Goal: Information Seeking & Learning: Learn about a topic

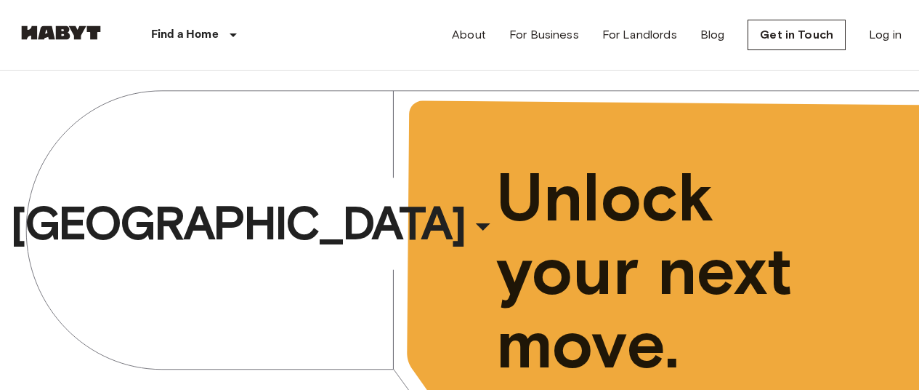
click at [897, 34] on link "Log in" at bounding box center [885, 34] width 33 height 17
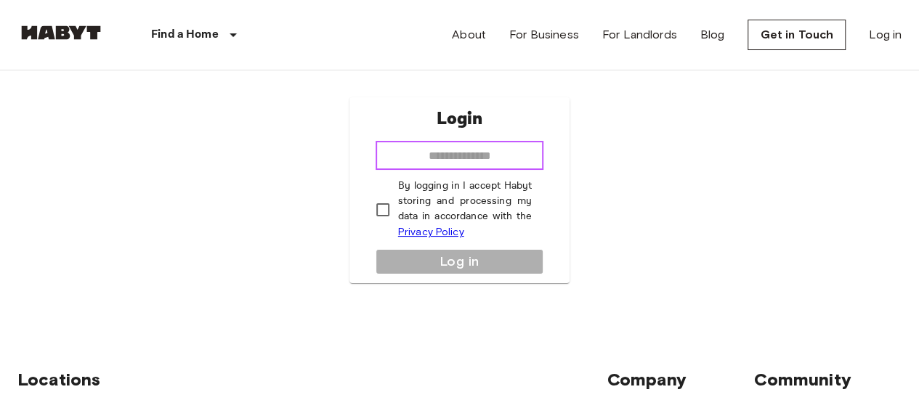
drag, startPoint x: 476, startPoint y: 162, endPoint x: 465, endPoint y: 157, distance: 12.0
paste input "**********"
type input "**********"
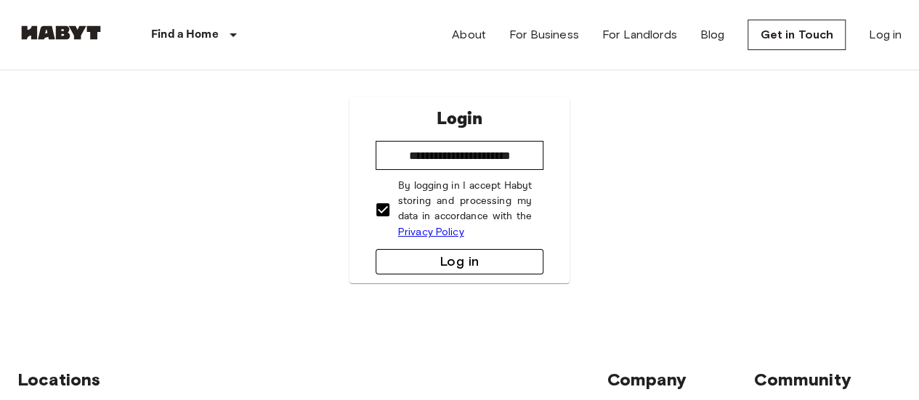
click at [423, 259] on button "Log in" at bounding box center [460, 261] width 169 height 25
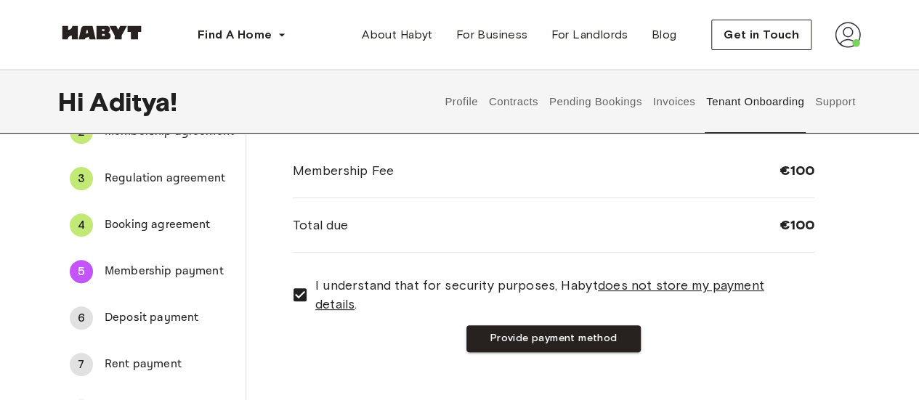
scroll to position [73, 0]
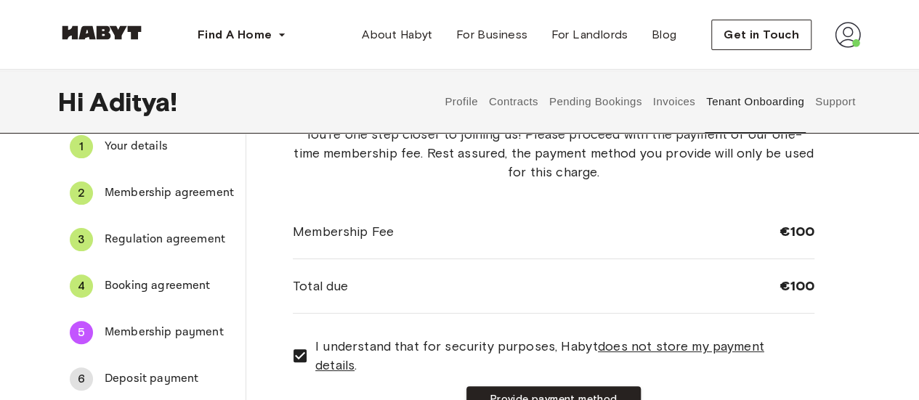
click at [517, 105] on button "Contracts" at bounding box center [513, 102] width 53 height 64
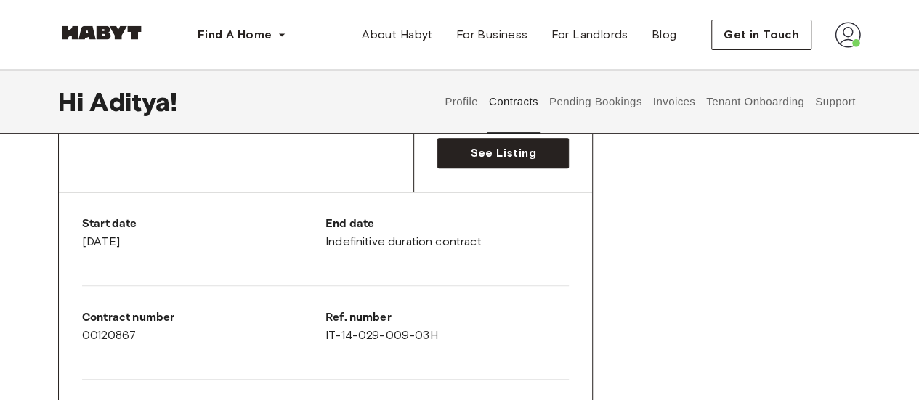
scroll to position [145, 0]
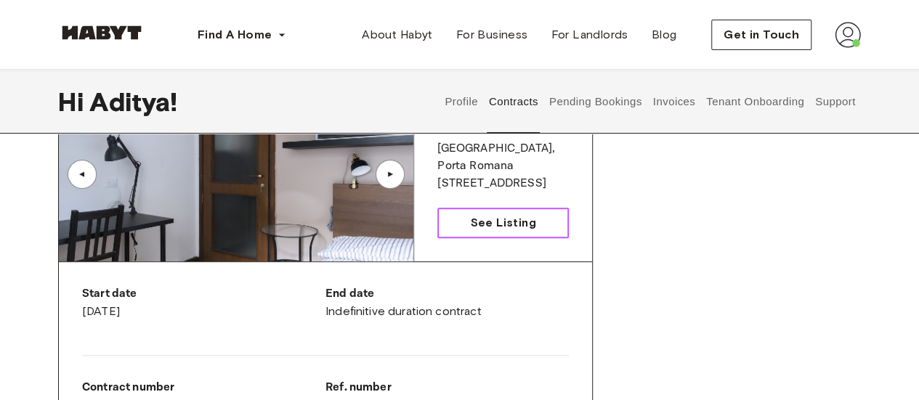
click at [494, 218] on span "See Listing" at bounding box center [502, 222] width 65 height 17
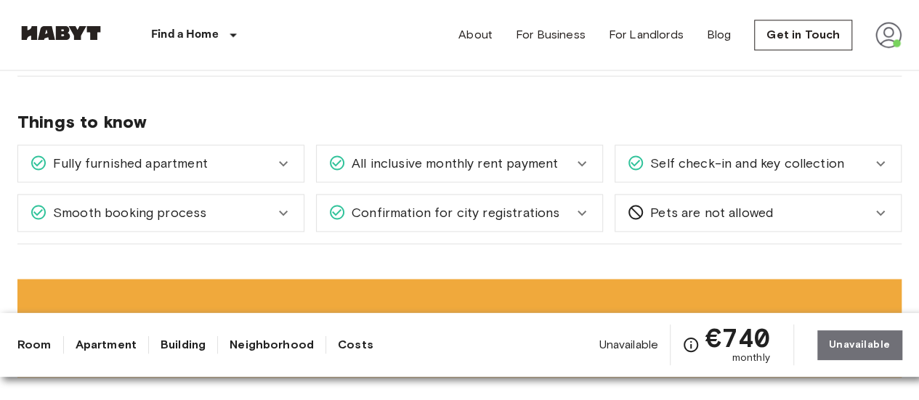
scroll to position [1163, 0]
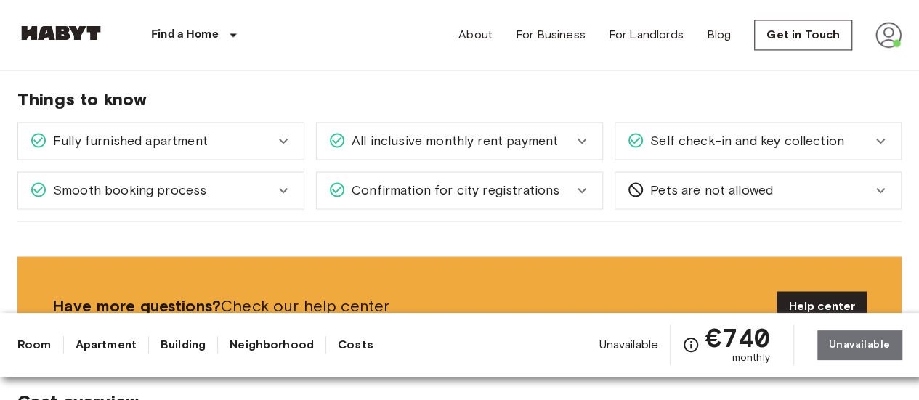
click at [252, 153] on div "Fully furnished apartment" at bounding box center [161, 141] width 286 height 36
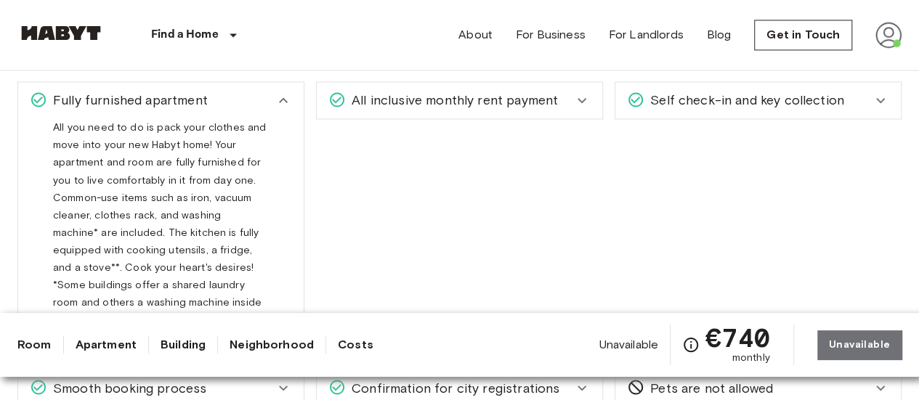
scroll to position [1235, 0]
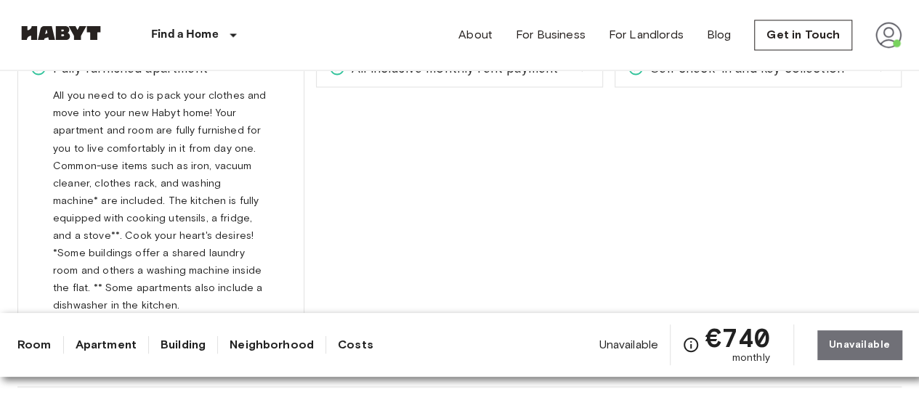
click at [464, 72] on span "All inclusive monthly rent payment" at bounding box center [452, 68] width 212 height 19
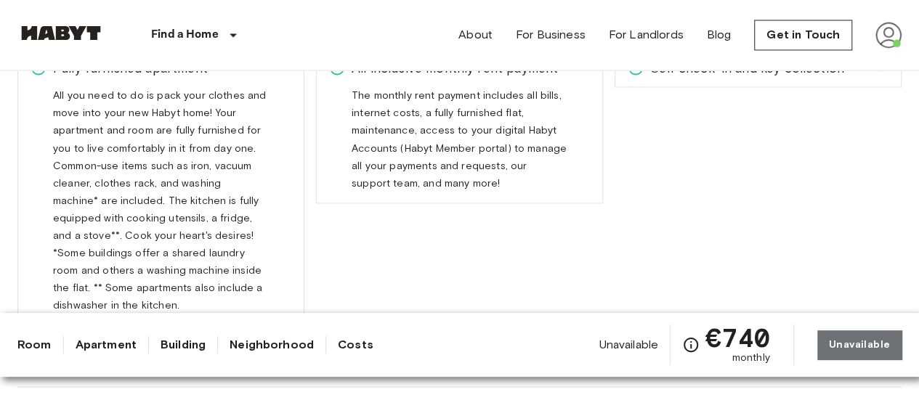
scroll to position [1163, 0]
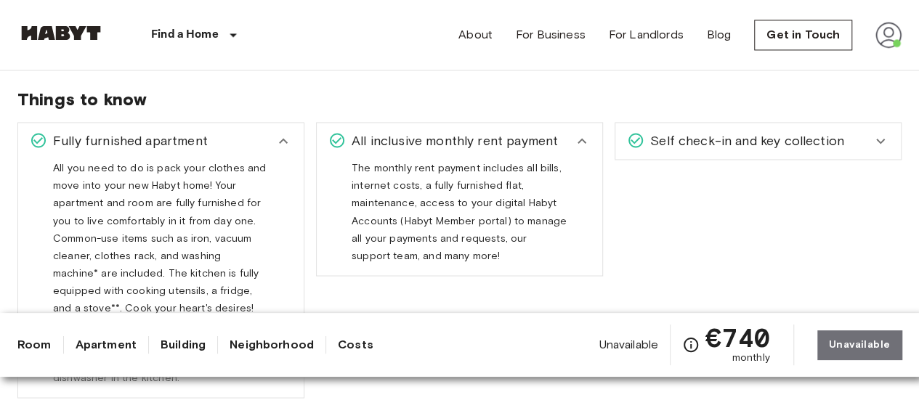
click at [685, 148] on span "Self check-in and key collection" at bounding box center [745, 141] width 200 height 19
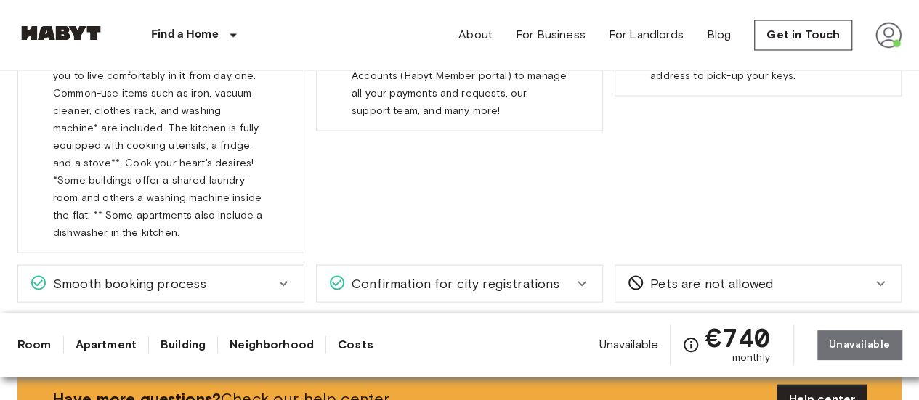
scroll to position [1381, 0]
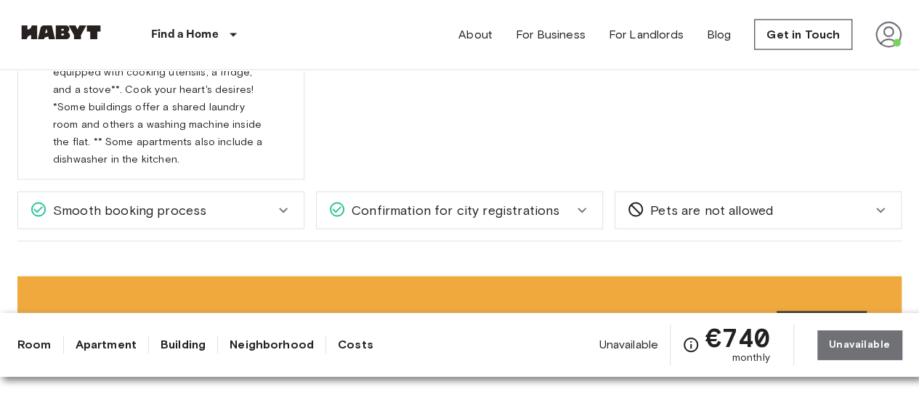
click at [280, 216] on icon at bounding box center [283, 210] width 17 height 17
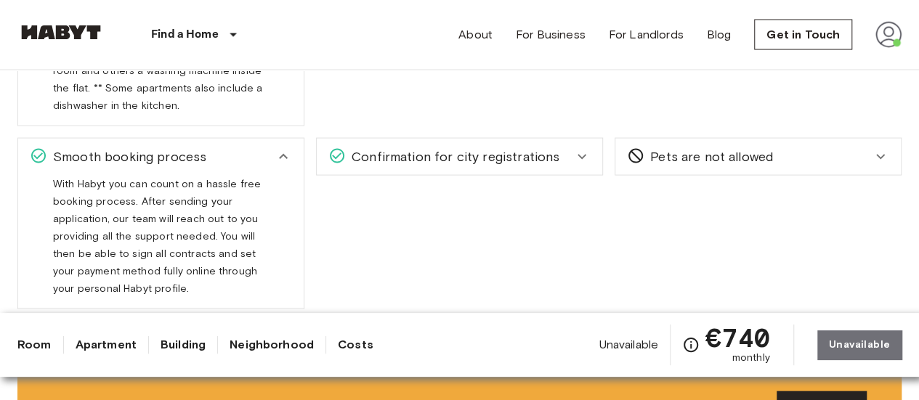
scroll to position [1453, 0]
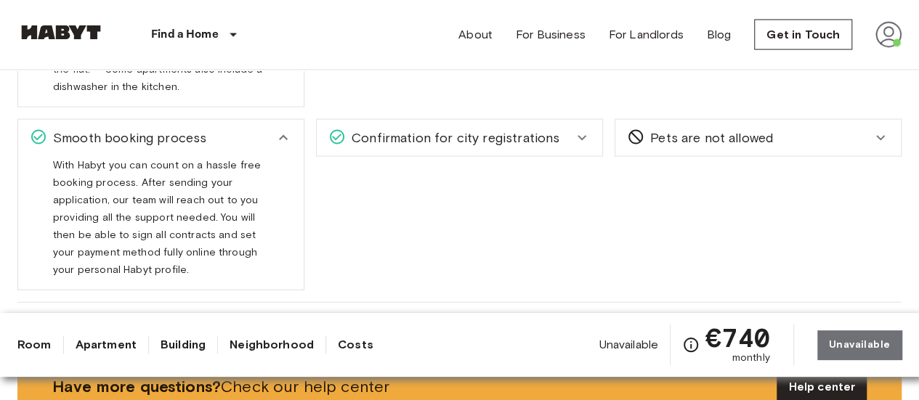
click at [474, 140] on span "Confirmation for city registrations" at bounding box center [453, 138] width 214 height 19
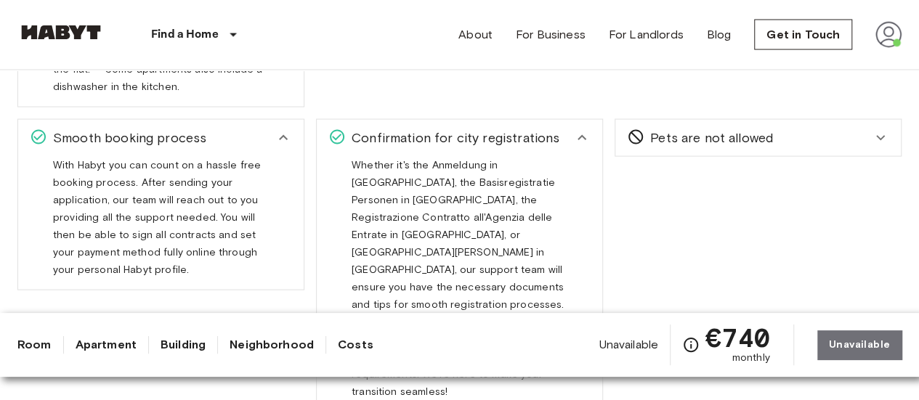
click at [711, 140] on span "Pets are not allowed" at bounding box center [709, 138] width 129 height 19
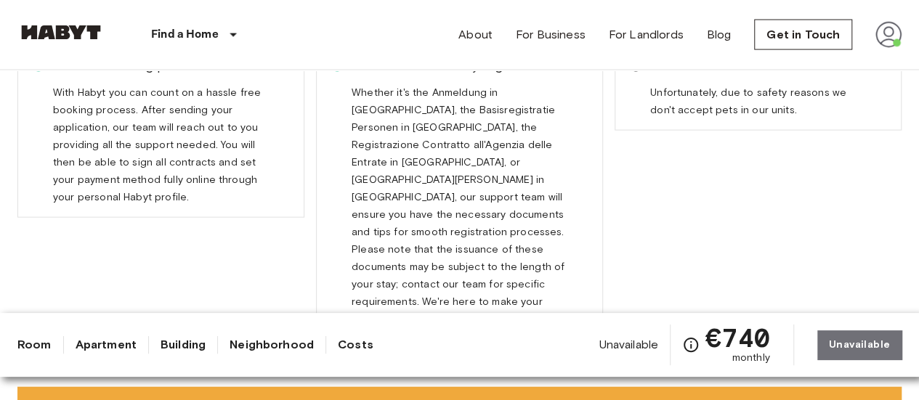
click at [180, 347] on link "Building" at bounding box center [183, 344] width 45 height 17
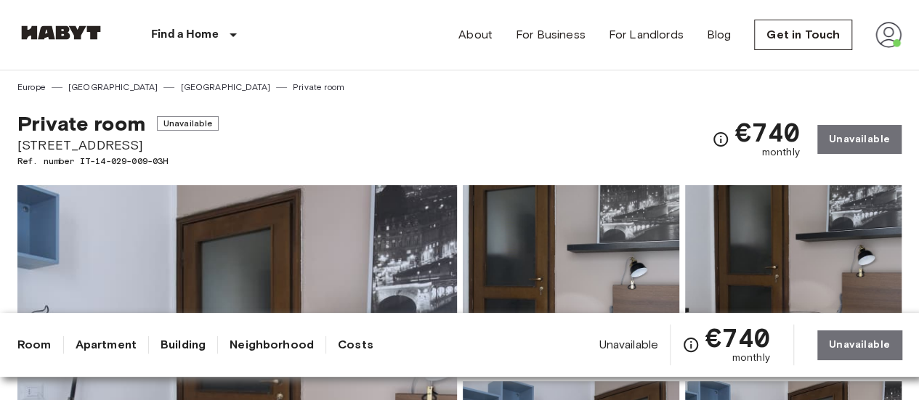
scroll to position [0, 0]
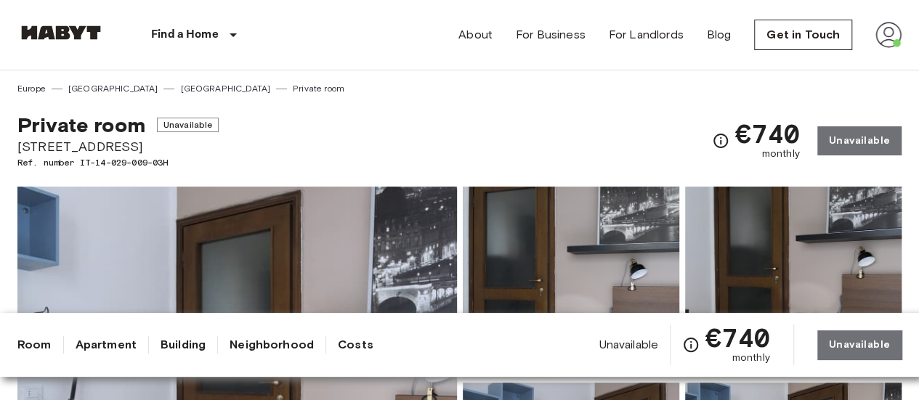
click at [180, 347] on link "Building" at bounding box center [183, 344] width 45 height 17
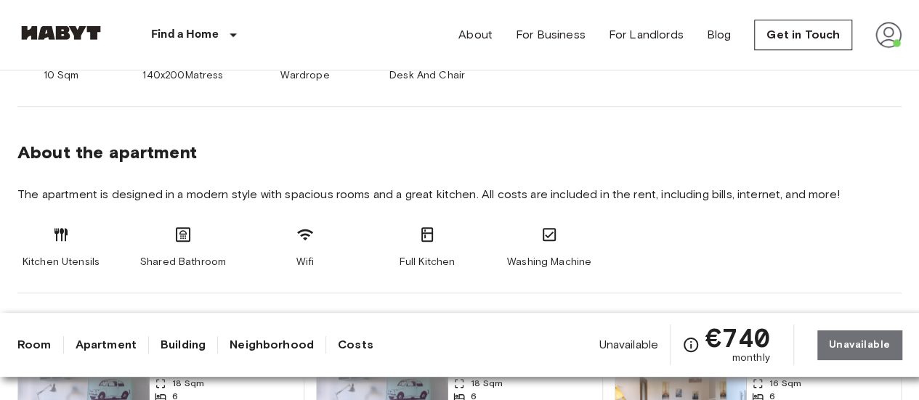
scroll to position [654, 0]
click at [68, 344] on div "Room Apartment Building Neighborhood Costs" at bounding box center [195, 344] width 356 height 17
click at [253, 345] on link "Neighborhood" at bounding box center [272, 344] width 84 height 17
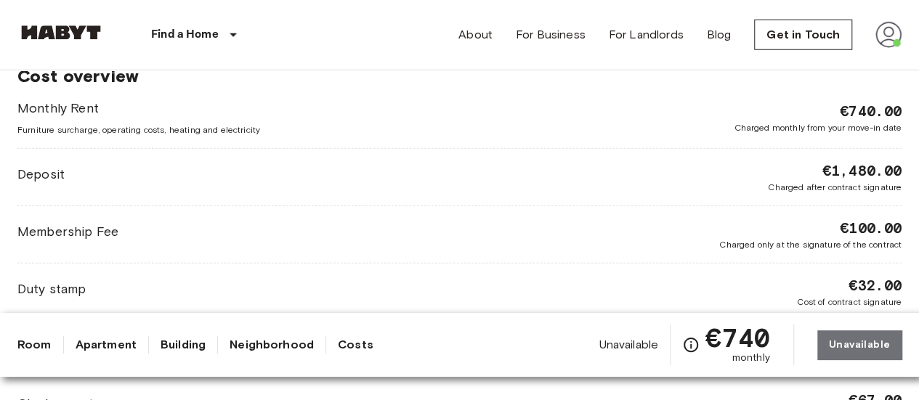
scroll to position [2010, 0]
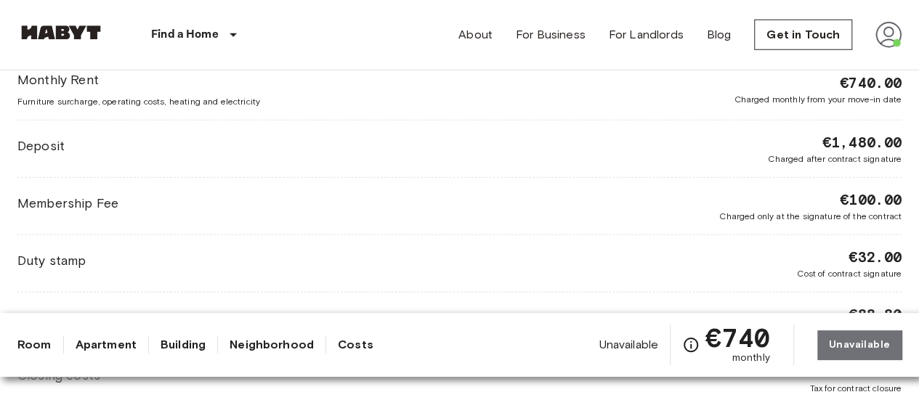
drag, startPoint x: 307, startPoint y: 213, endPoint x: 118, endPoint y: 252, distance: 193.0
click at [118, 309] on span "Annual rent tax (1%)" at bounding box center [77, 318] width 121 height 19
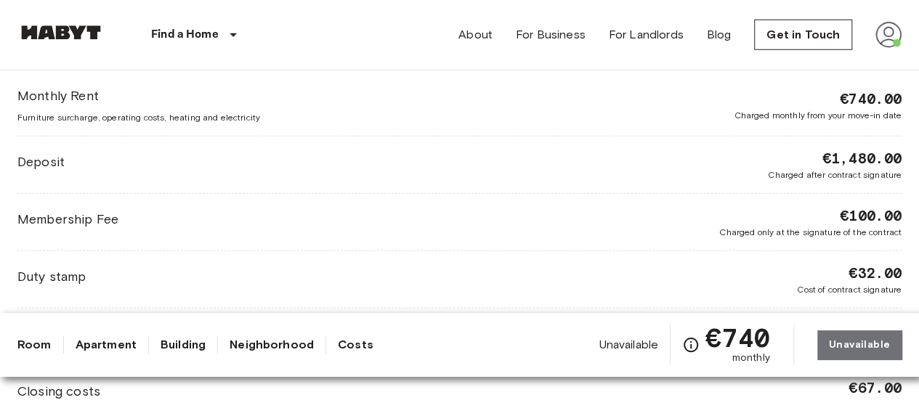
scroll to position [1991, 0]
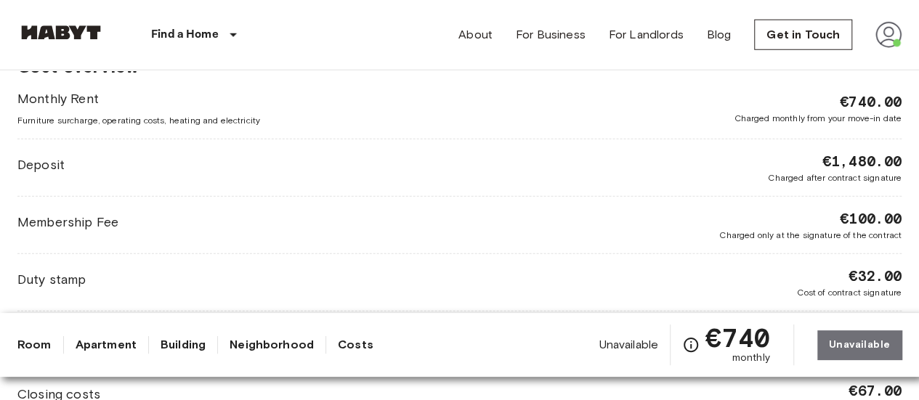
drag, startPoint x: 115, startPoint y: 252, endPoint x: 393, endPoint y: 54, distance: 341.8
click at [400, 60] on div "Find a Home Europe Amsterdam Berlin Brussels Cologne Dusseldorf Frankfurt Graz …" at bounding box center [459, 35] width 884 height 70
click at [895, 39] on img at bounding box center [889, 35] width 26 height 26
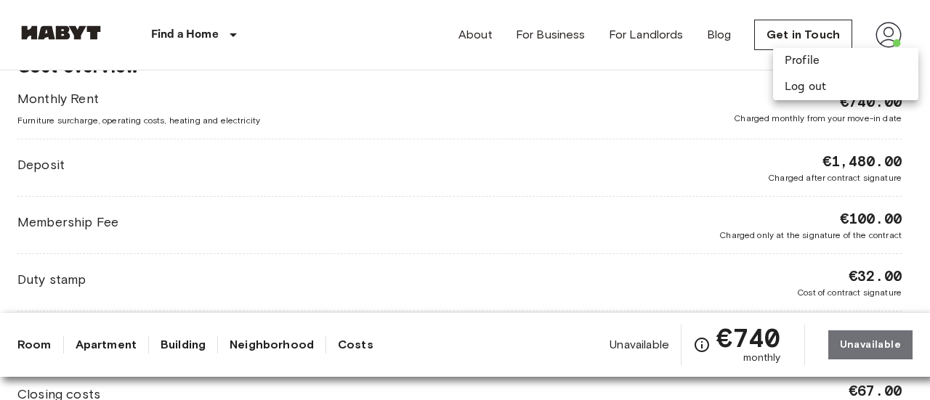
click at [437, 16] on div at bounding box center [465, 200] width 930 height 400
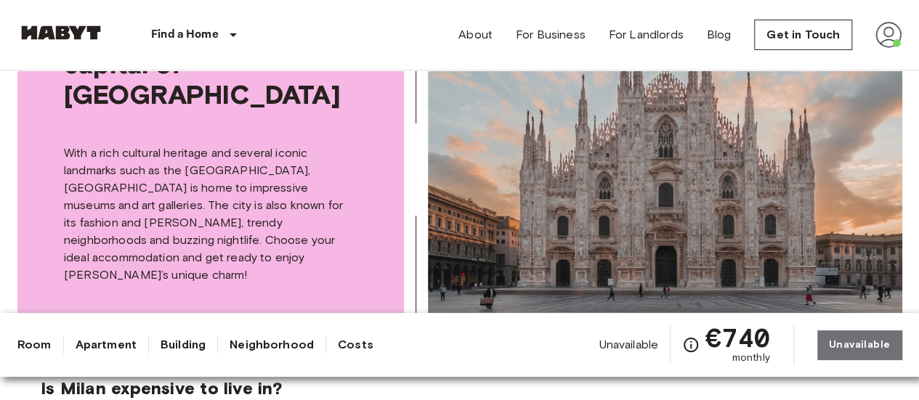
scroll to position [2573, 0]
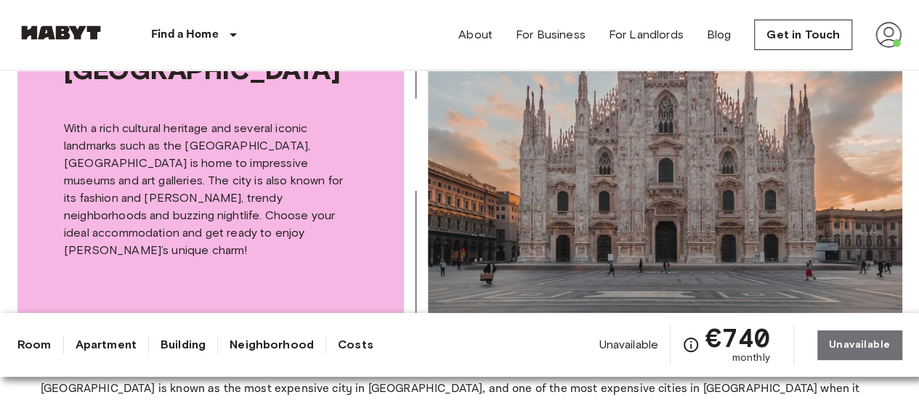
click at [890, 36] on img at bounding box center [889, 35] width 26 height 26
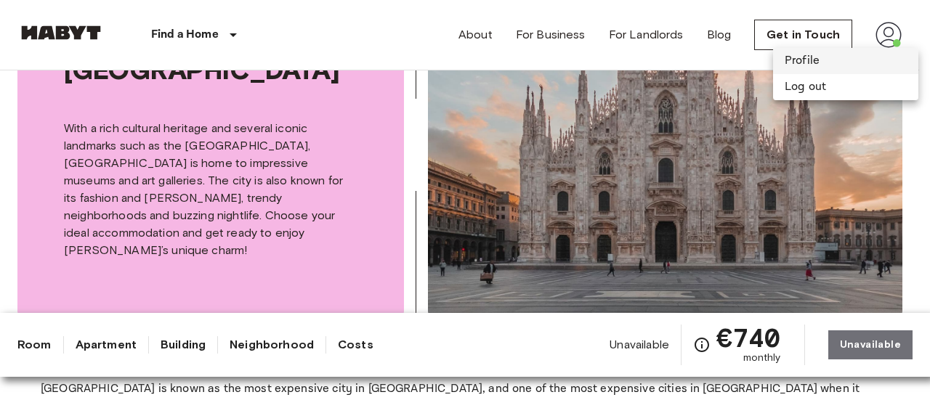
click at [840, 62] on li "Profile" at bounding box center [845, 61] width 145 height 26
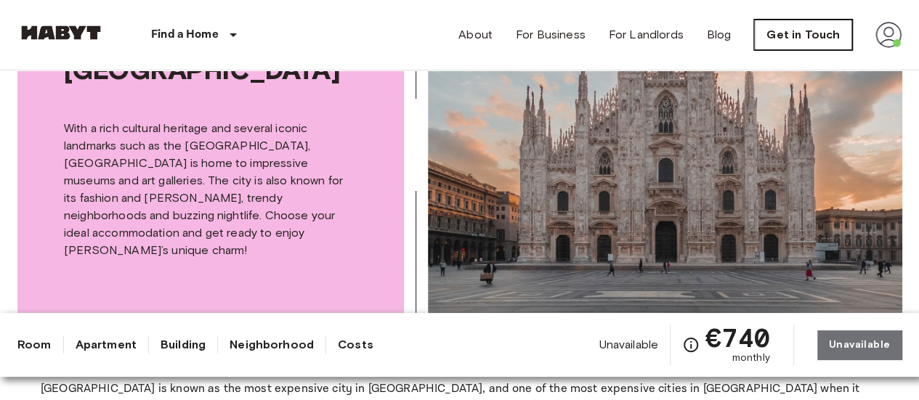
click at [818, 47] on link "Get in Touch" at bounding box center [803, 35] width 98 height 31
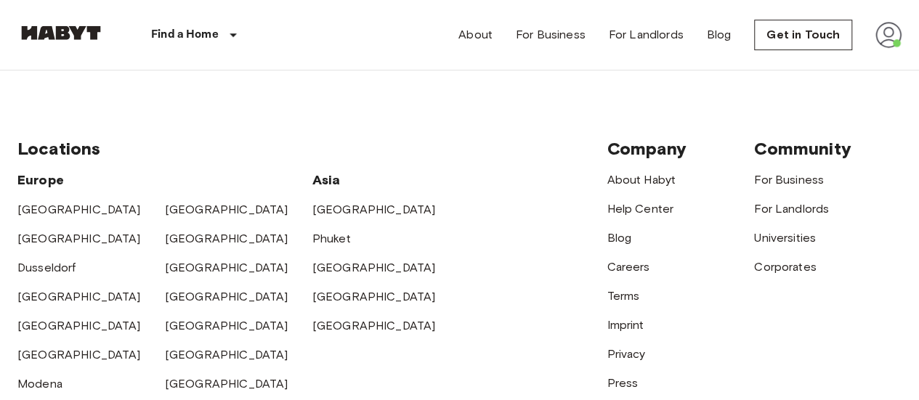
scroll to position [581, 0]
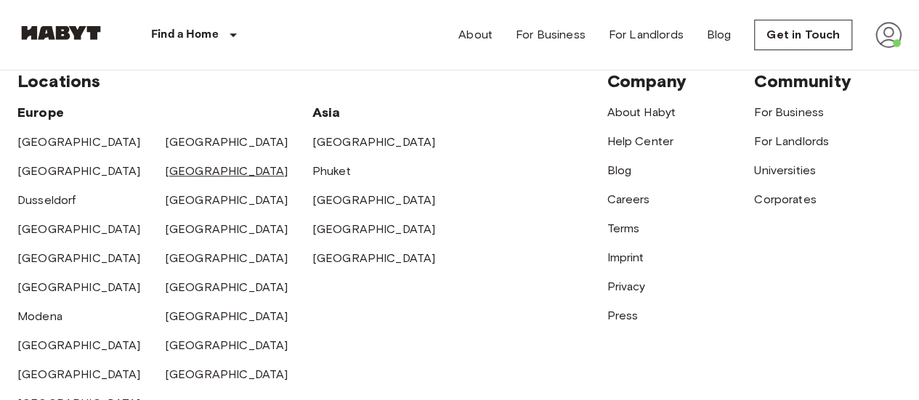
click at [201, 169] on link "[GEOGRAPHIC_DATA]" at bounding box center [227, 171] width 124 height 14
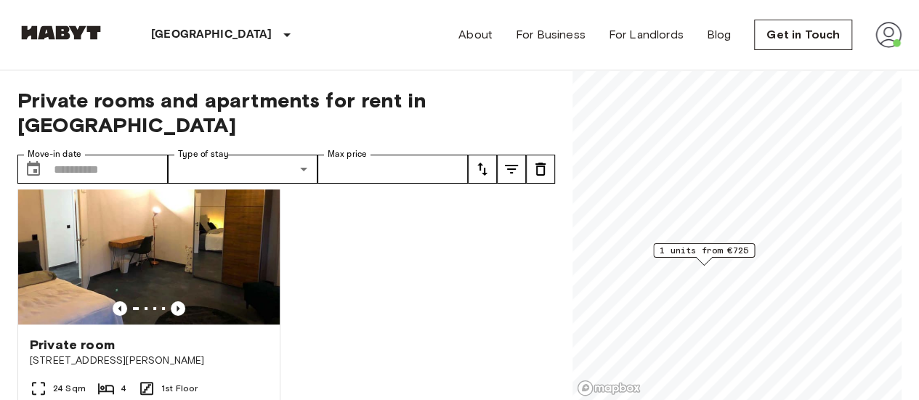
scroll to position [73, 0]
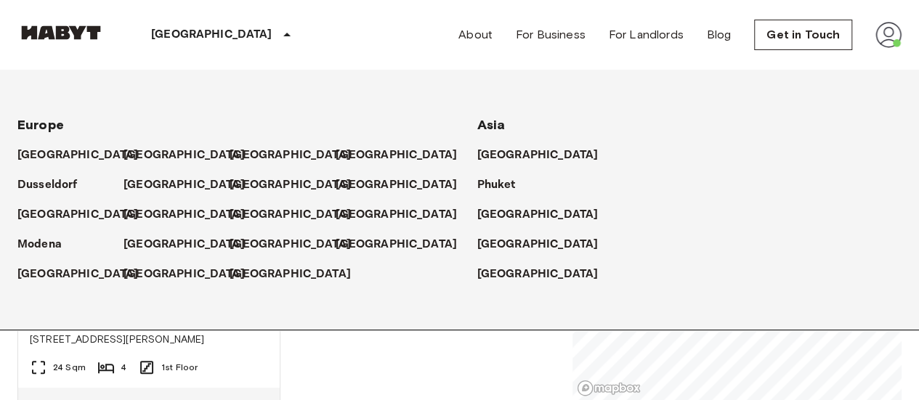
click at [199, 35] on div "[GEOGRAPHIC_DATA]" at bounding box center [224, 35] width 238 height 70
click at [238, 243] on p "[GEOGRAPHIC_DATA]" at bounding box center [293, 244] width 121 height 17
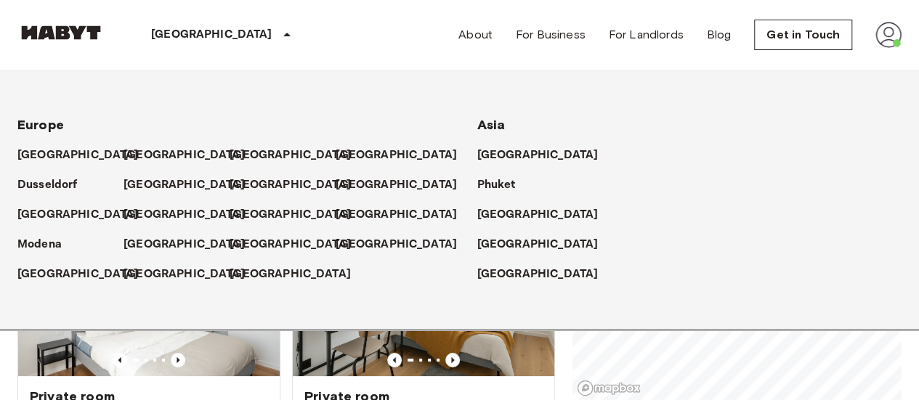
click at [374, 39] on div "[GEOGRAPHIC_DATA] [GEOGRAPHIC_DATA] [GEOGRAPHIC_DATA] [GEOGRAPHIC_DATA] [GEOGRA…" at bounding box center [459, 35] width 884 height 70
click at [281, 367] on div "Private room [STREET_ADDRESS][PERSON_NAME] Sqm 3 1st Floor Move-in from [DATE] …" at bounding box center [418, 350] width 275 height 321
click at [255, 241] on p "[GEOGRAPHIC_DATA]" at bounding box center [293, 244] width 121 height 17
click at [335, 53] on div "[GEOGRAPHIC_DATA] [GEOGRAPHIC_DATA] [GEOGRAPHIC_DATA] [GEOGRAPHIC_DATA] [GEOGRA…" at bounding box center [459, 35] width 884 height 70
click at [16, 365] on div "Private room [STREET_ADDRESS][PERSON_NAME] 15.2 Sqm 6 Multi-floors Move-in from…" at bounding box center [143, 350] width 275 height 321
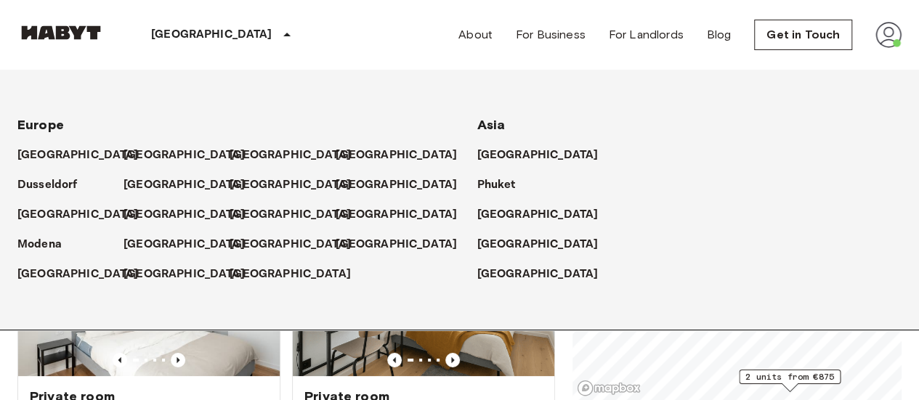
click at [12, 363] on div "Private room [STREET_ADDRESS][PERSON_NAME] 15.2 Sqm 6 Multi-floors Move-in from…" at bounding box center [143, 350] width 275 height 321
click at [180, 37] on div "[GEOGRAPHIC_DATA]" at bounding box center [224, 35] width 238 height 70
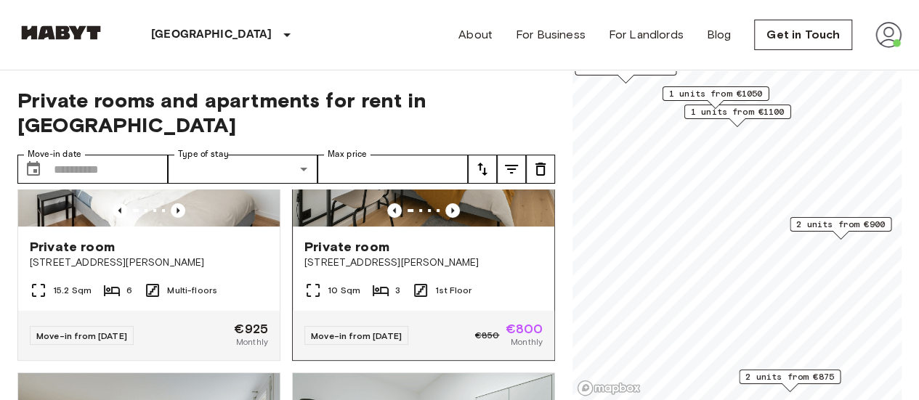
scroll to position [218, 0]
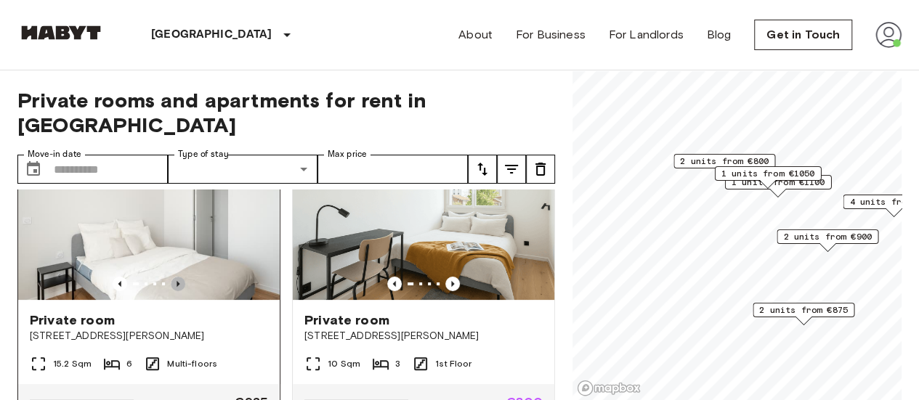
click at [178, 277] on icon "Previous image" at bounding box center [178, 284] width 15 height 15
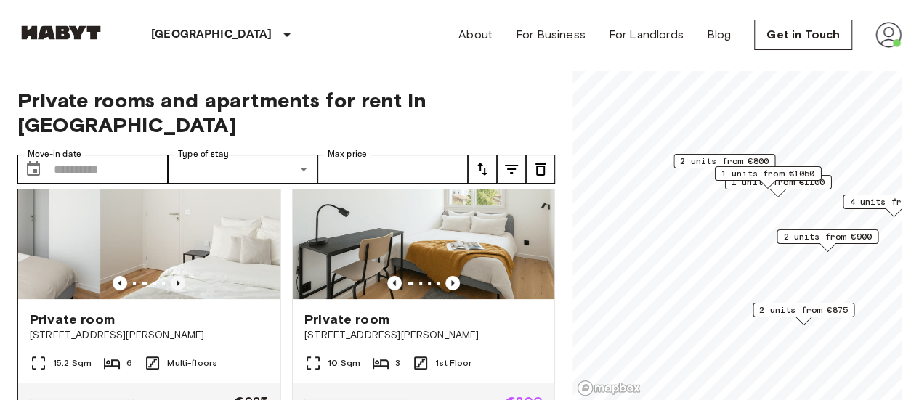
click at [178, 276] on icon "Previous image" at bounding box center [178, 283] width 15 height 15
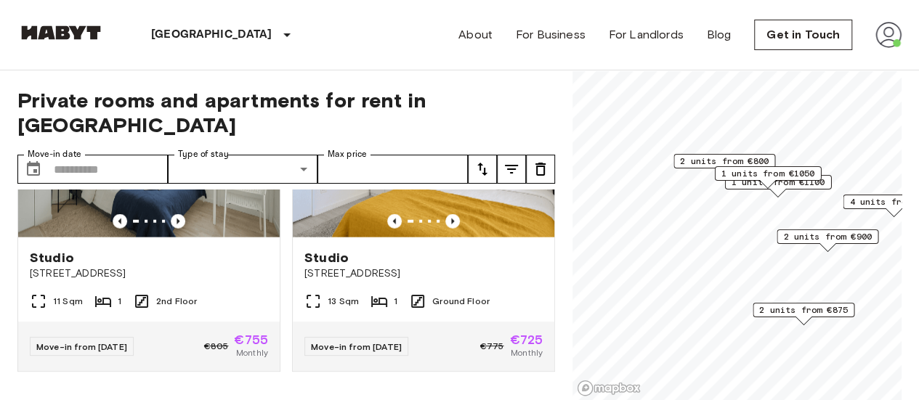
scroll to position [1775, 0]
click at [177, 219] on icon "Previous image" at bounding box center [178, 222] width 3 height 6
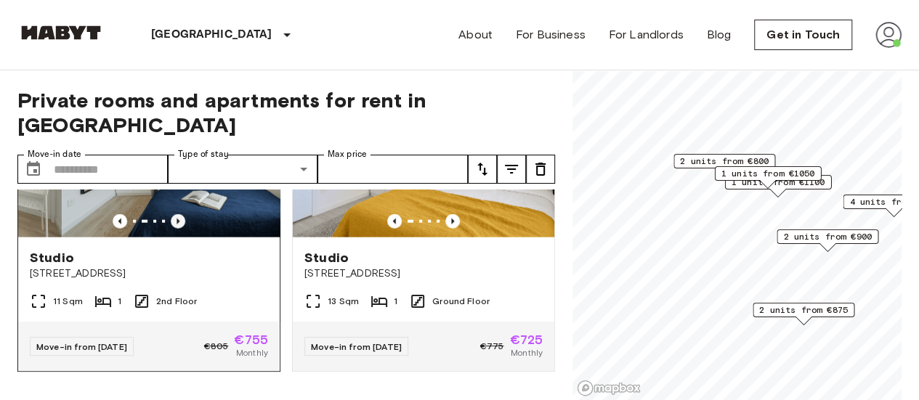
click at [177, 219] on icon "Previous image" at bounding box center [178, 222] width 3 height 6
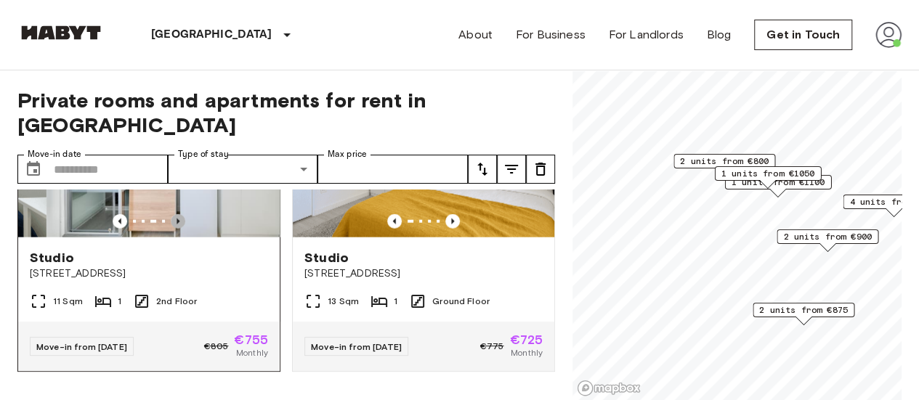
click at [177, 219] on icon "Previous image" at bounding box center [178, 222] width 3 height 6
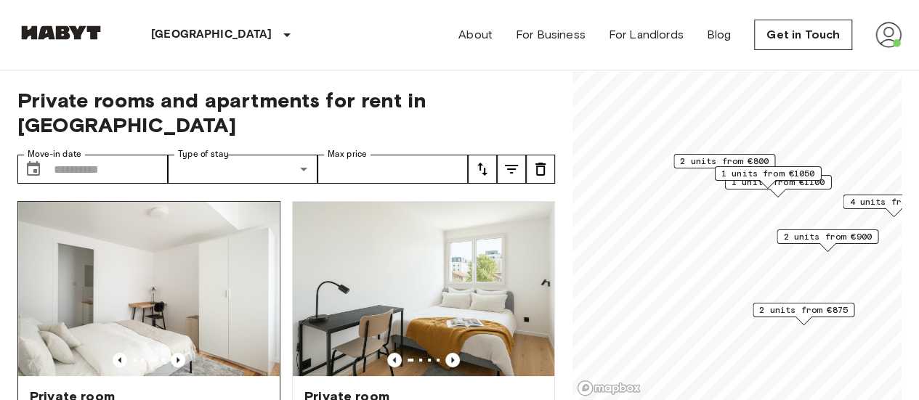
scroll to position [145, 0]
